Goal: Entertainment & Leisure: Consume media (video, audio)

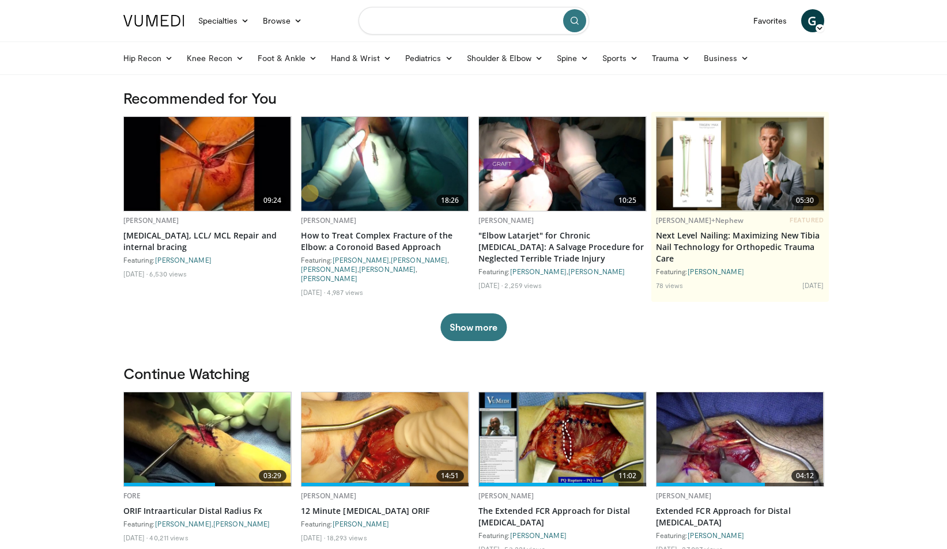
click at [442, 21] on input "Search topics, interventions" at bounding box center [474, 21] width 231 height 28
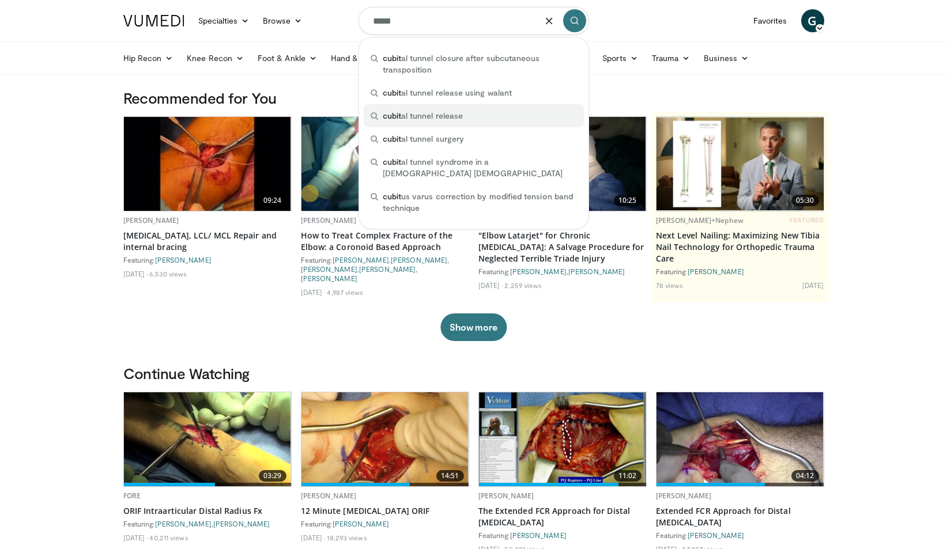
click at [467, 116] on div "cubit al tunnel release" at bounding box center [474, 115] width 220 height 23
type input "**********"
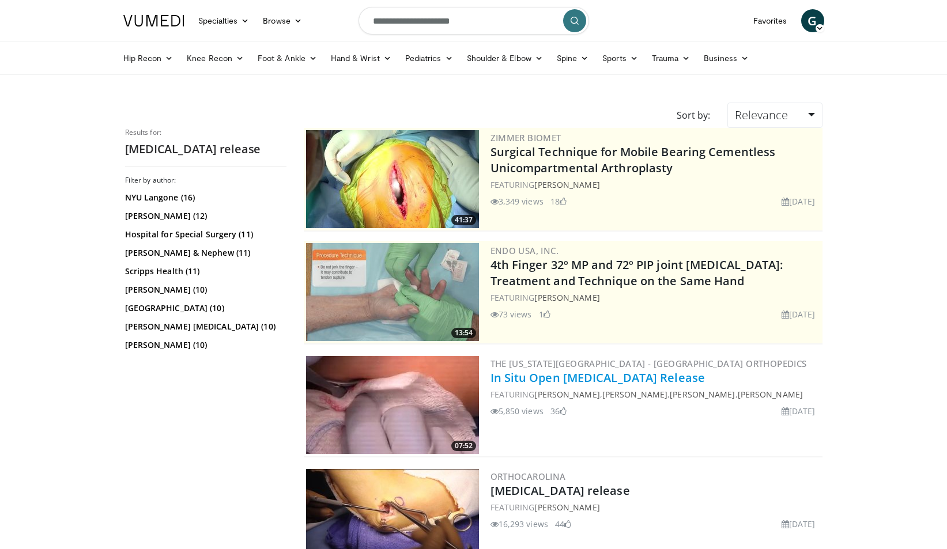
click at [537, 378] on link "In Situ Open [MEDICAL_DATA] Release" at bounding box center [598, 378] width 215 height 16
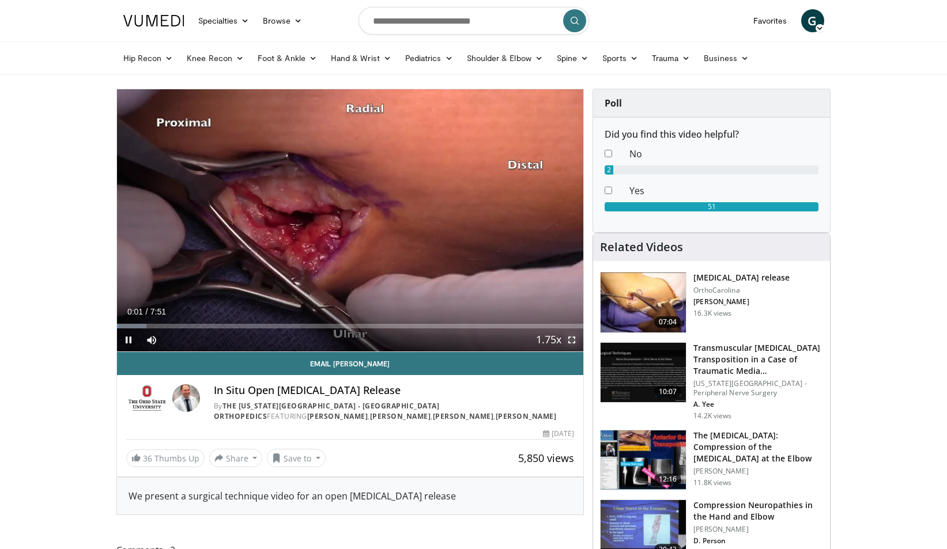
click at [574, 341] on span "Video Player" at bounding box center [571, 340] width 23 height 23
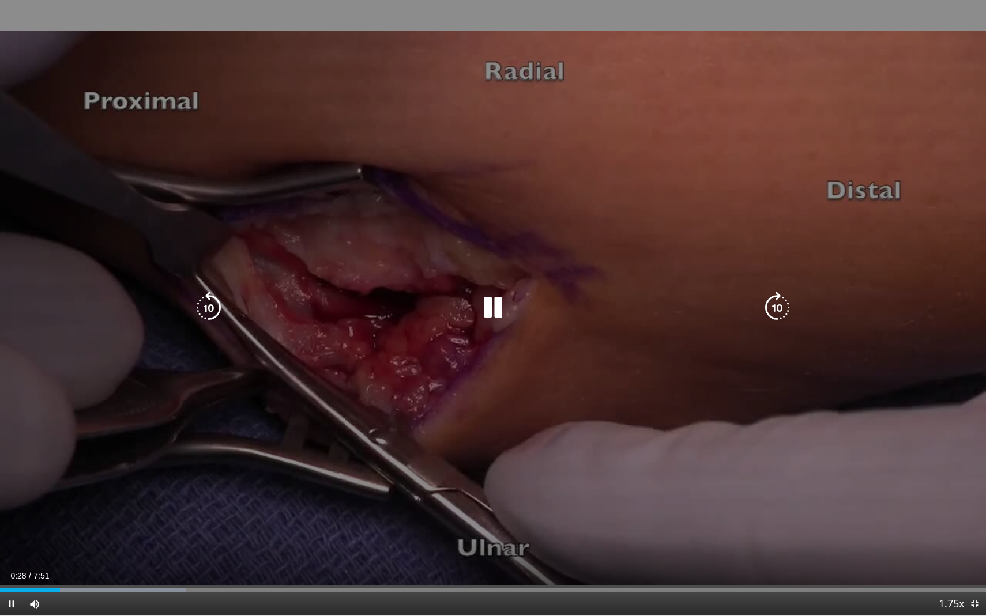
click at [714, 405] on div "10 seconds Tap to unmute" at bounding box center [493, 308] width 986 height 616
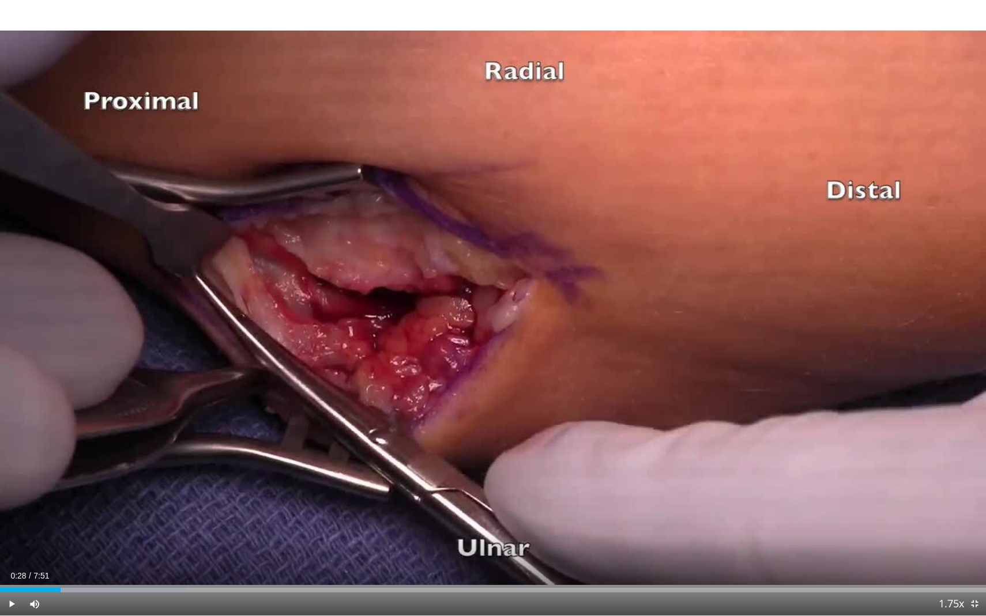
click at [714, 405] on div "10 seconds Tap to unmute" at bounding box center [493, 308] width 986 height 616
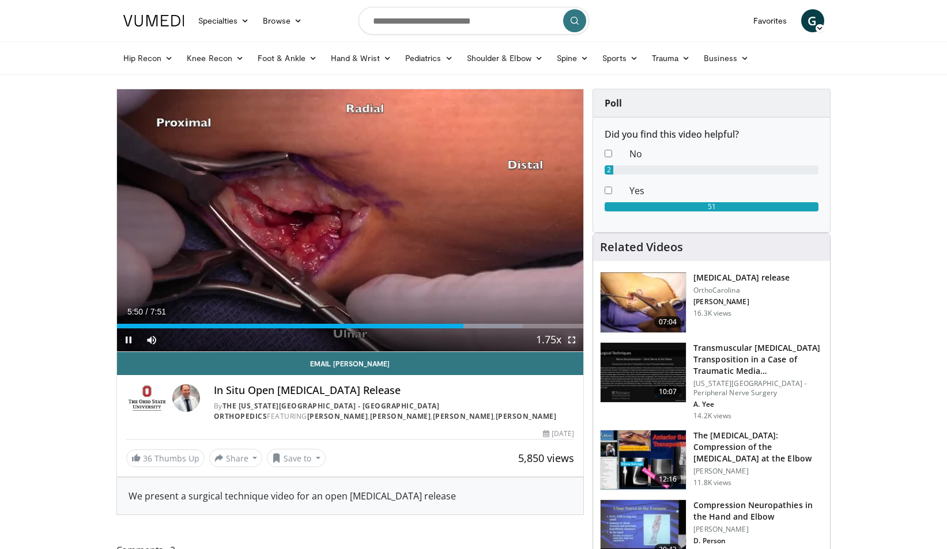
click at [575, 343] on span "Video Player" at bounding box center [571, 340] width 23 height 23
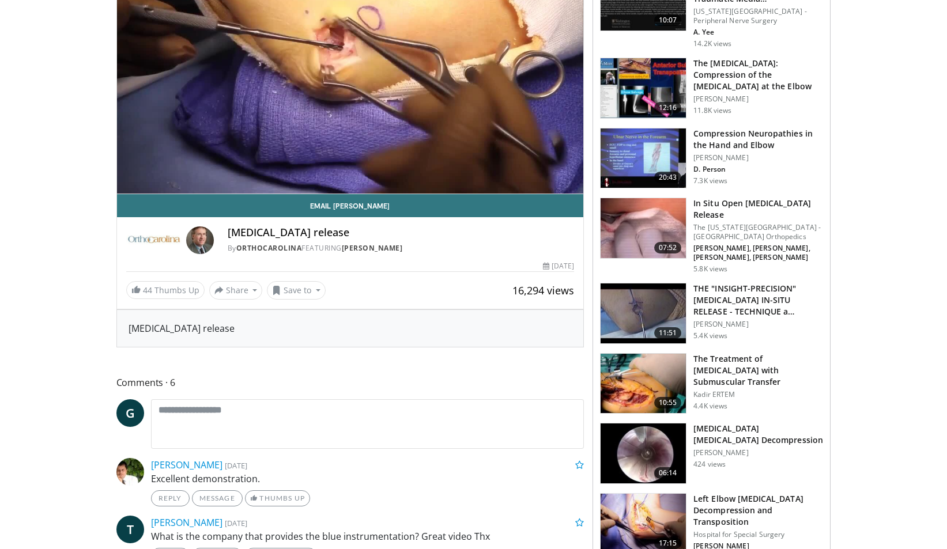
scroll to position [135, 0]
